Goal: Task Accomplishment & Management: Manage account settings

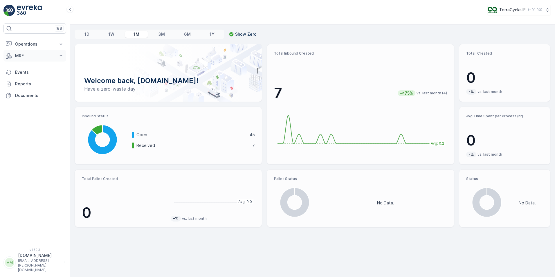
click at [61, 59] on button "MRF" at bounding box center [34, 56] width 63 height 12
click at [30, 76] on p "Inbound" at bounding box center [23, 74] width 16 height 6
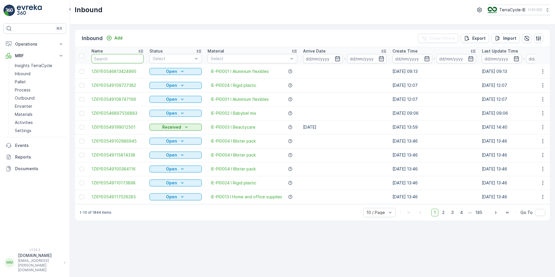
click at [110, 62] on input "text" at bounding box center [118, 58] width 52 height 9
type input "6708"
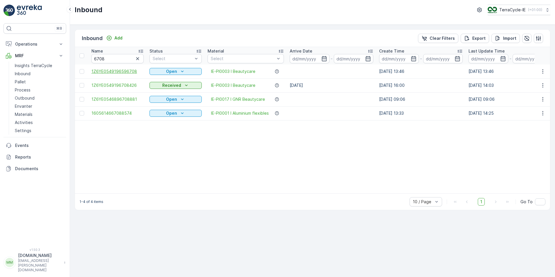
click at [132, 71] on span "1Z6YE0549196596708" at bounding box center [118, 72] width 52 height 6
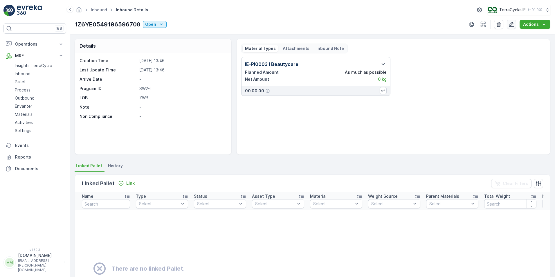
click at [511, 24] on icon "button" at bounding box center [512, 24] width 5 height 5
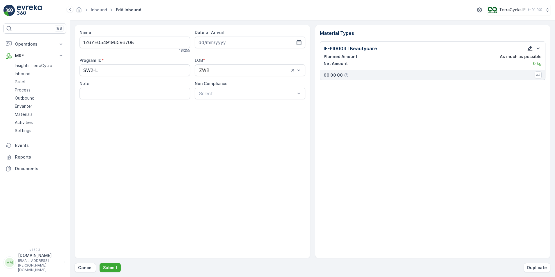
click at [532, 49] on icon "button" at bounding box center [531, 49] width 6 height 6
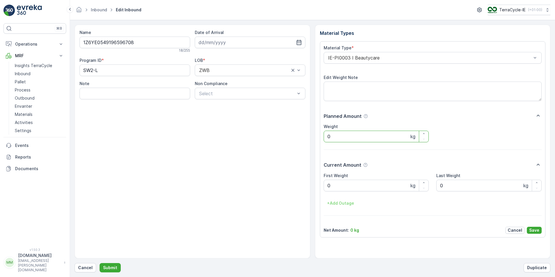
drag, startPoint x: 328, startPoint y: 137, endPoint x: 312, endPoint y: 132, distance: 16.4
click at [315, 138] on div "Material Types Material Type * IE-PI0003 I Beautycare Edit Weight Note Planned …" at bounding box center [433, 142] width 236 height 234
type input "25.5"
click at [346, 188] on Weight "0" at bounding box center [376, 186] width 105 height 12
type Weight "25.5"
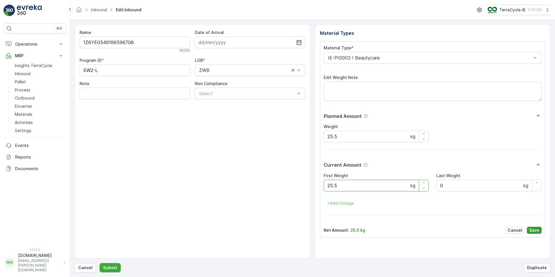
click at [538, 231] on p "Save" at bounding box center [535, 230] width 10 height 6
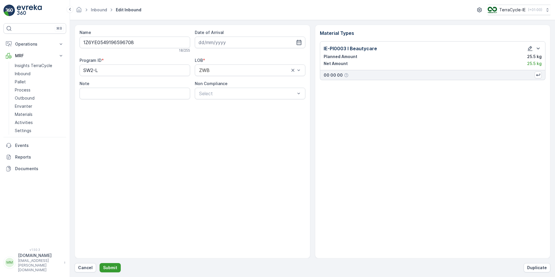
click at [111, 266] on p "Submit" at bounding box center [110, 268] width 14 height 6
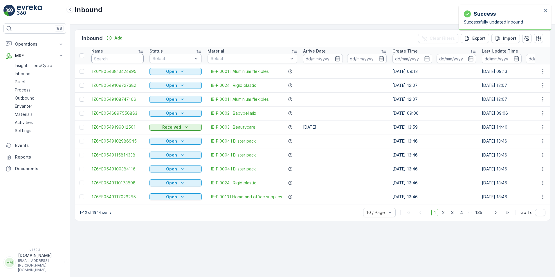
click at [119, 57] on input "text" at bounding box center [118, 58] width 52 height 9
type input "6708"
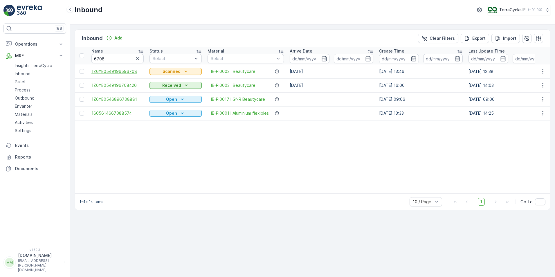
click at [128, 71] on span "1Z6YE0549196596708" at bounding box center [118, 72] width 52 height 6
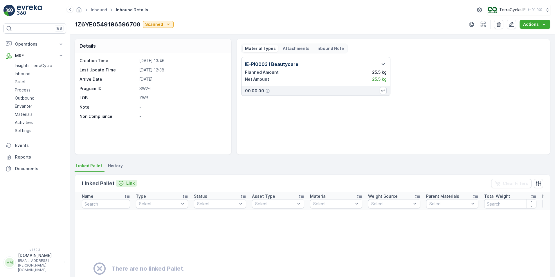
click at [128, 183] on p "Link" at bounding box center [130, 183] width 8 height 6
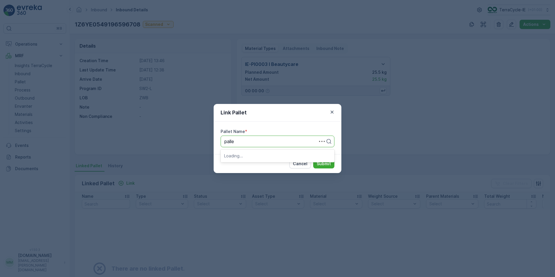
type input "pallet"
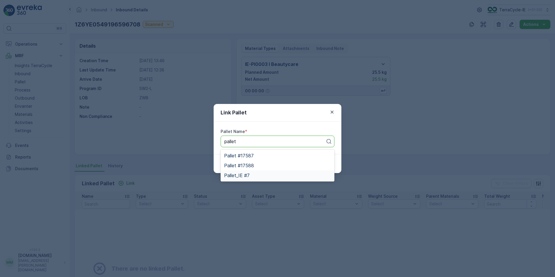
click at [248, 174] on span "Pallet_IE #7" at bounding box center [237, 175] width 26 height 5
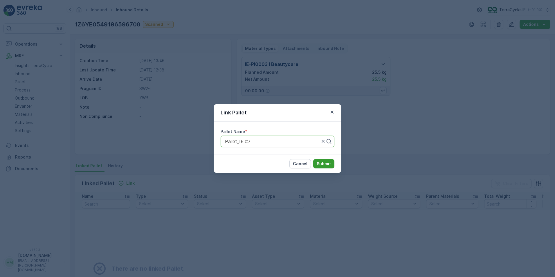
click at [327, 163] on p "Submit" at bounding box center [324, 164] width 14 height 6
